Goal: Register for event/course

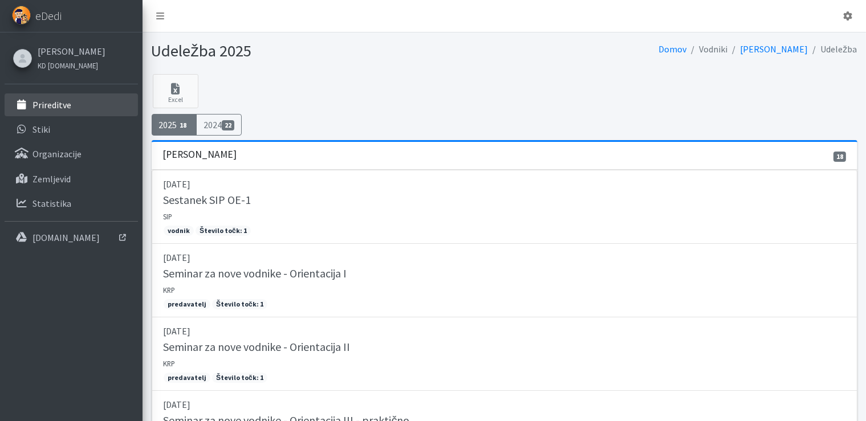
click at [56, 101] on p "Prireditve" at bounding box center [51, 104] width 39 height 11
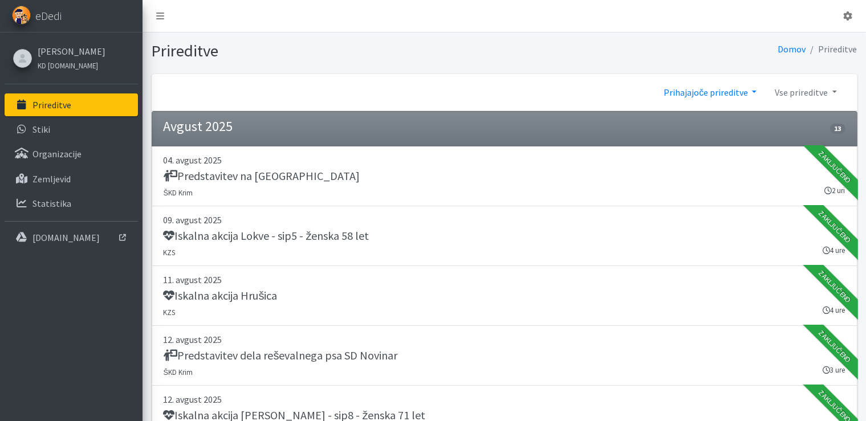
click at [732, 88] on link "Prihajajoče prireditve" at bounding box center [709, 92] width 111 height 23
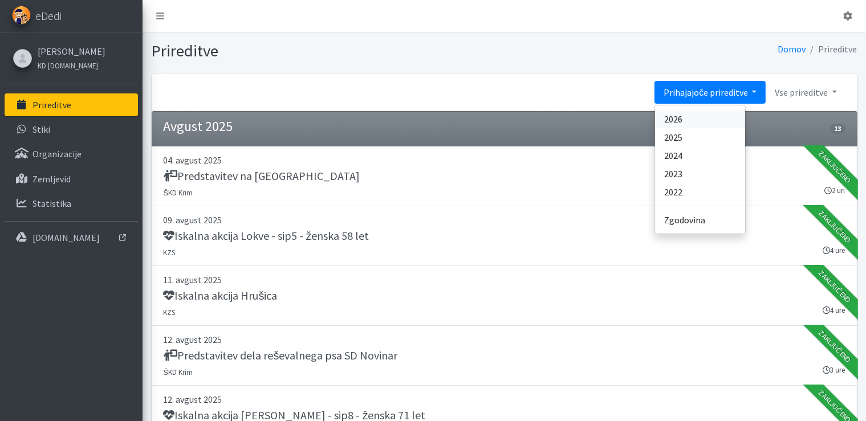
click at [690, 118] on link "2026" at bounding box center [700, 119] width 90 height 18
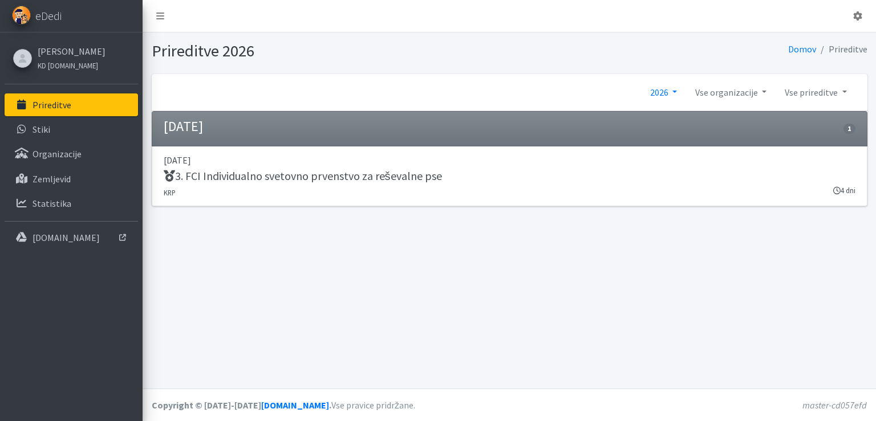
click at [676, 90] on link "2026" at bounding box center [663, 92] width 45 height 23
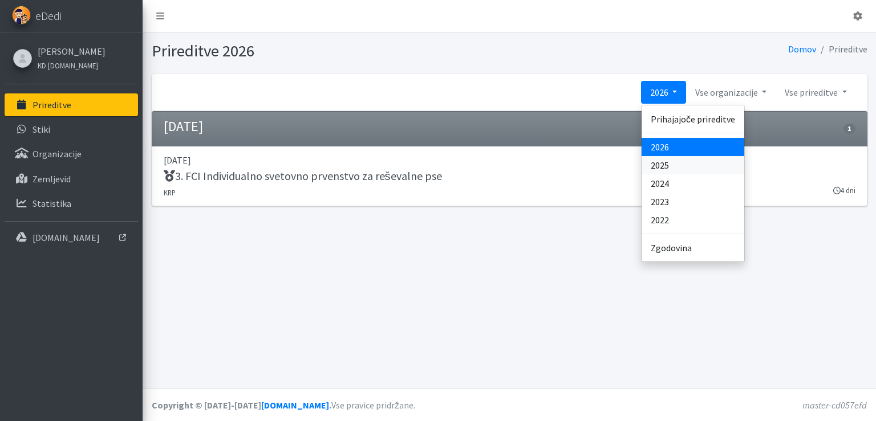
click at [665, 162] on link "2025" at bounding box center [692, 165] width 103 height 18
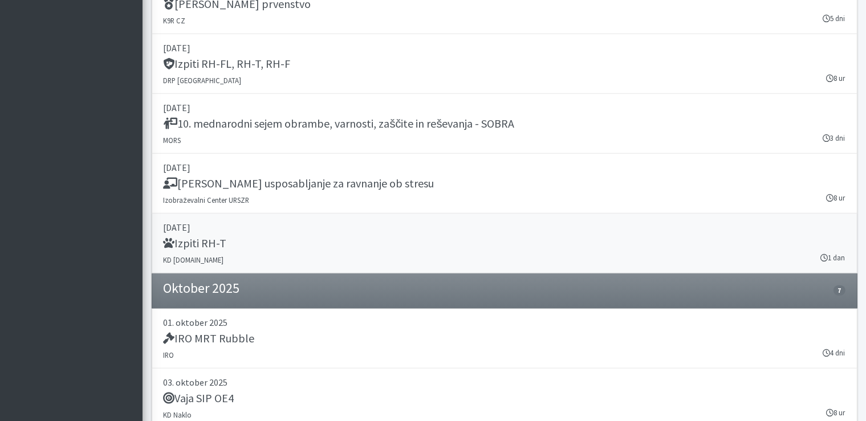
scroll to position [14033, 0]
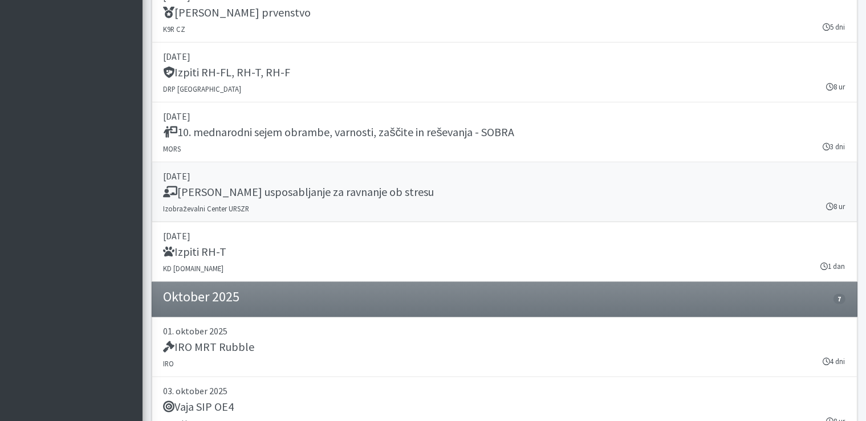
click at [298, 185] on h5 "[PERSON_NAME] usposabljanje za ravnanje ob stresu" at bounding box center [299, 192] width 271 height 14
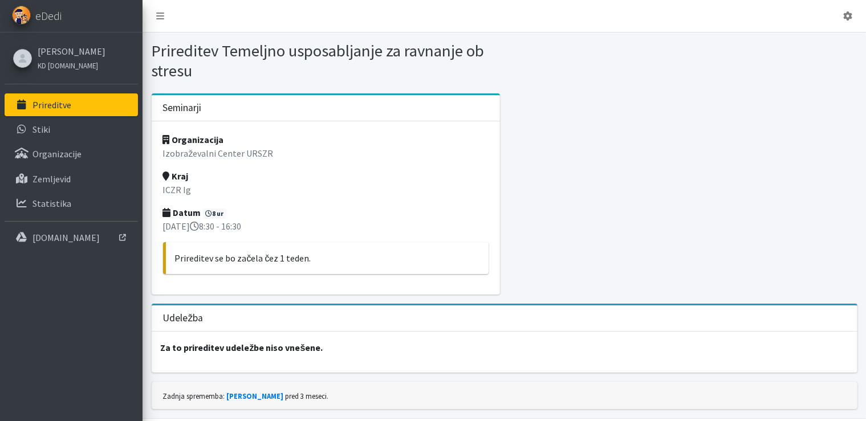
click at [58, 101] on p "Prireditve" at bounding box center [51, 104] width 39 height 11
